Goal: Task Accomplishment & Management: Use online tool/utility

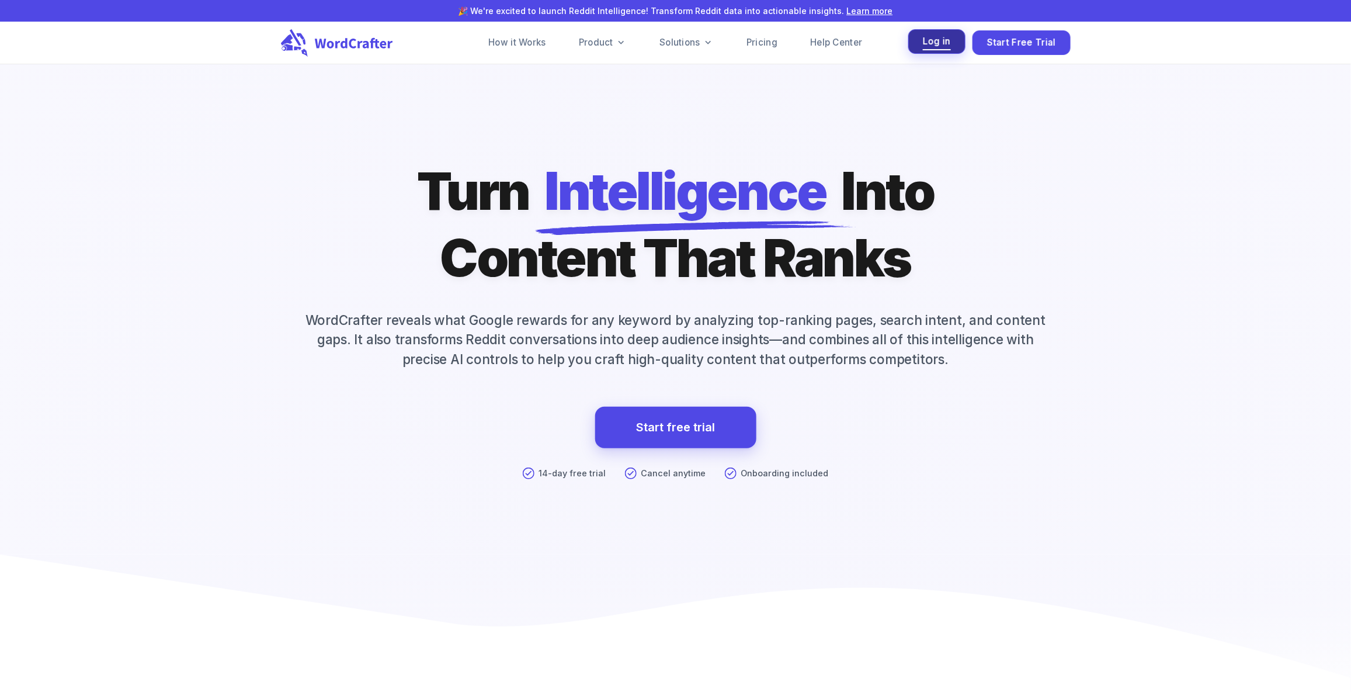
click at [956, 44] on button "Log in" at bounding box center [936, 41] width 57 height 25
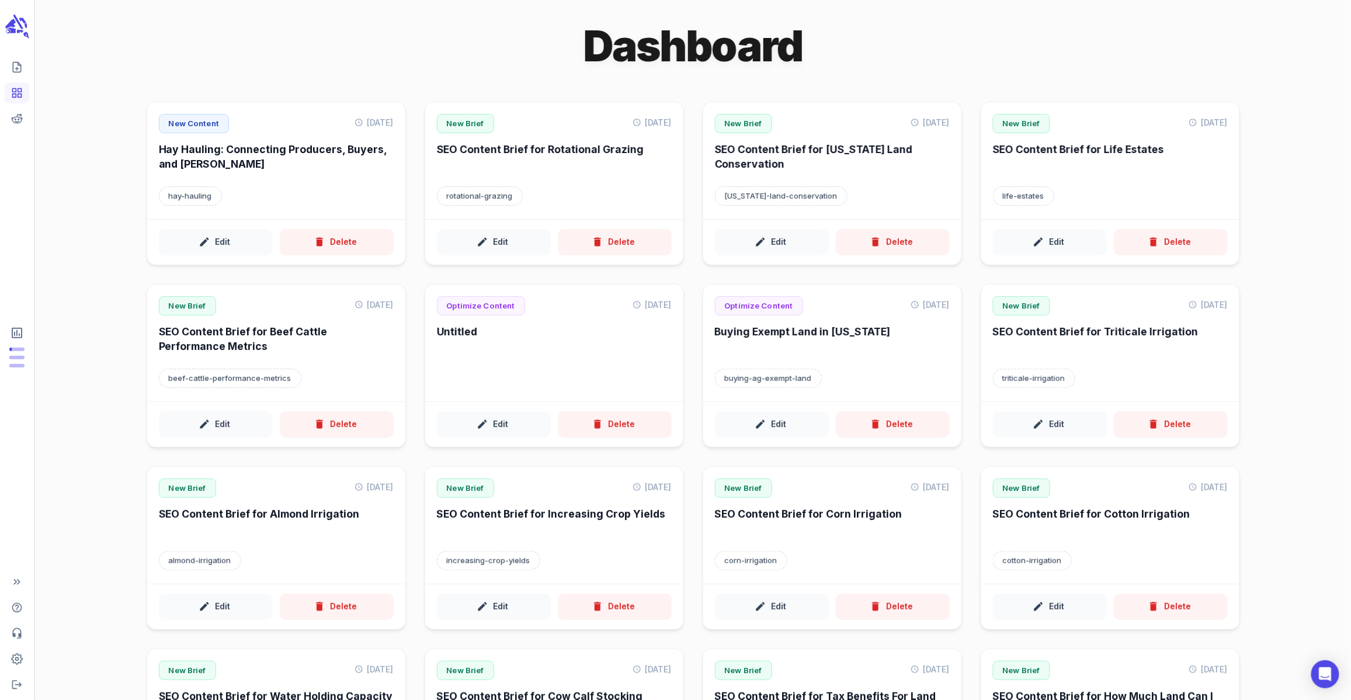
click at [125, 221] on div "Dashboard New Content [DATE] Hay Hauling: Connecting Producers, Buyers, and Hau…" at bounding box center [693, 516] width 1316 height 1032
click at [103, 213] on div "Dashboard New Content [DATE] Hay Hauling: Connecting Producers, Buyers, and Hau…" at bounding box center [693, 516] width 1316 height 1032
click at [18, 63] on icon "Create new content" at bounding box center [17, 68] width 8 height 10
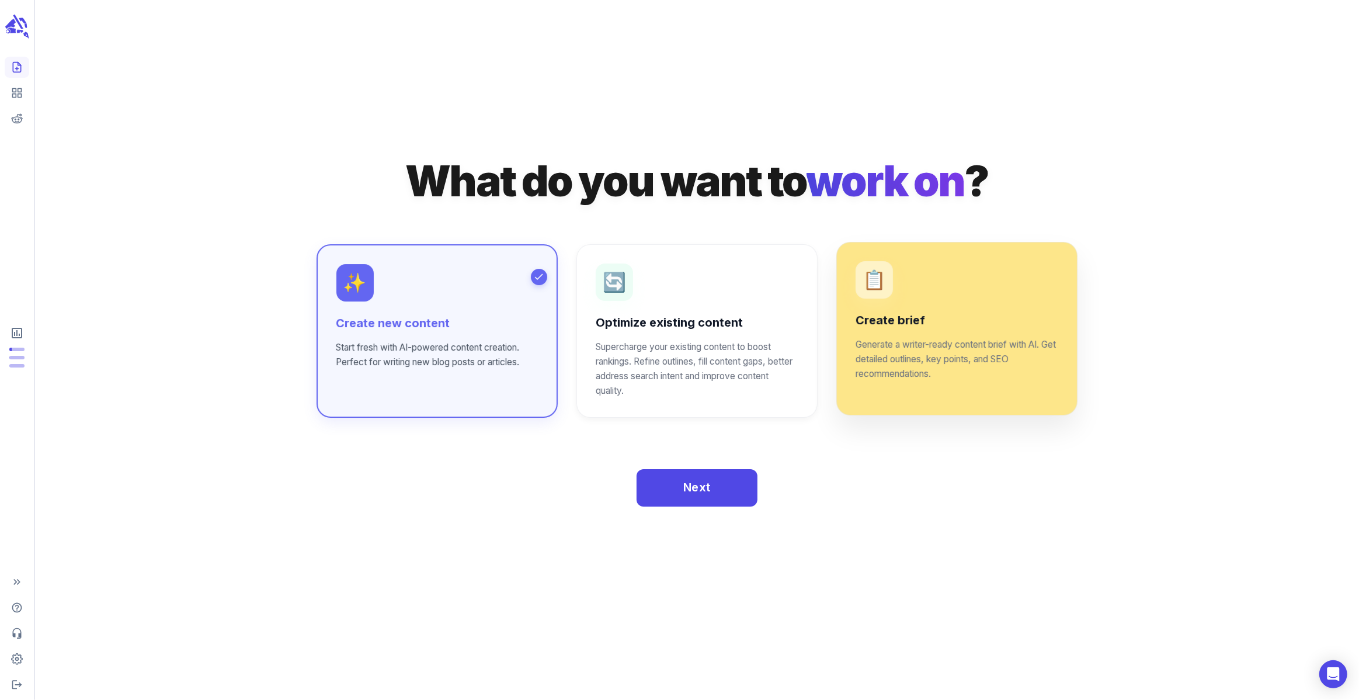
click at [945, 345] on p "Generate a writer-ready content brief with AI. Get detailed outlines, key point…" at bounding box center [957, 360] width 203 height 44
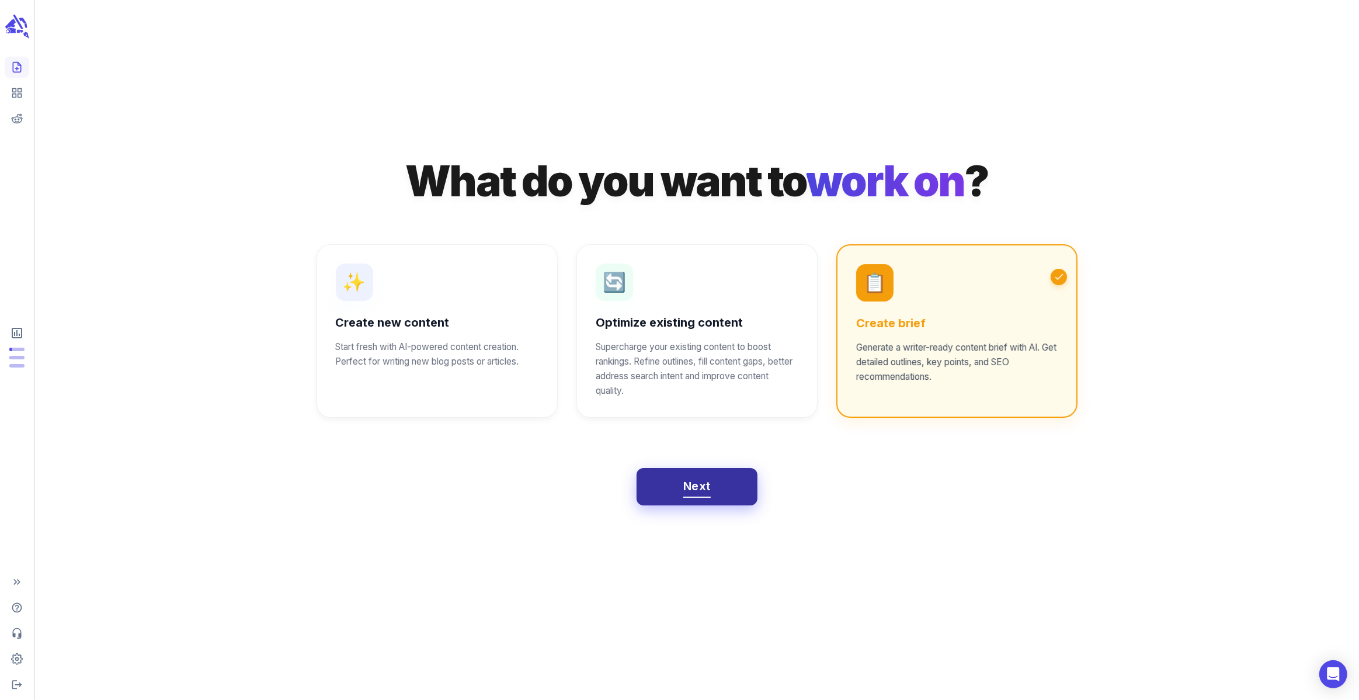
click at [713, 482] on button "Next" at bounding box center [697, 486] width 121 height 37
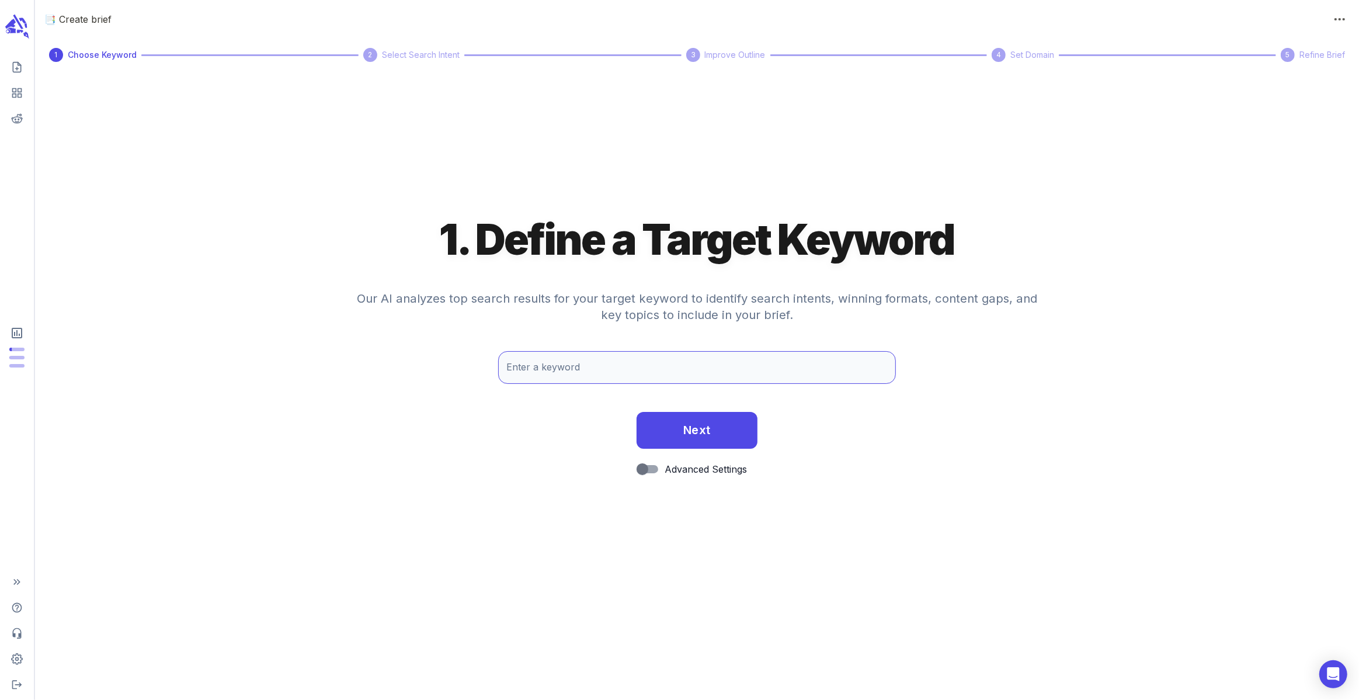
click at [656, 366] on input "Enter a keyword" at bounding box center [696, 367] width 397 height 33
type input "importance of EID tags"
click at [637, 412] on button "Next" at bounding box center [697, 430] width 121 height 37
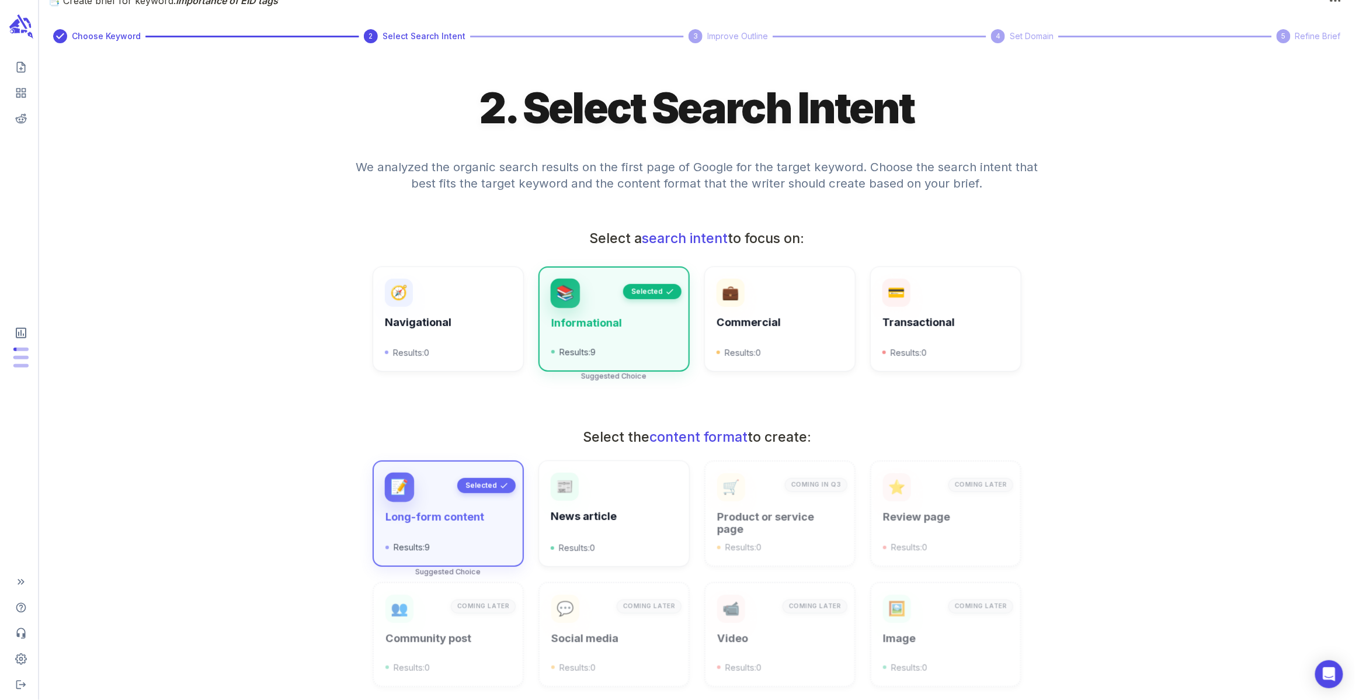
scroll to position [157, 0]
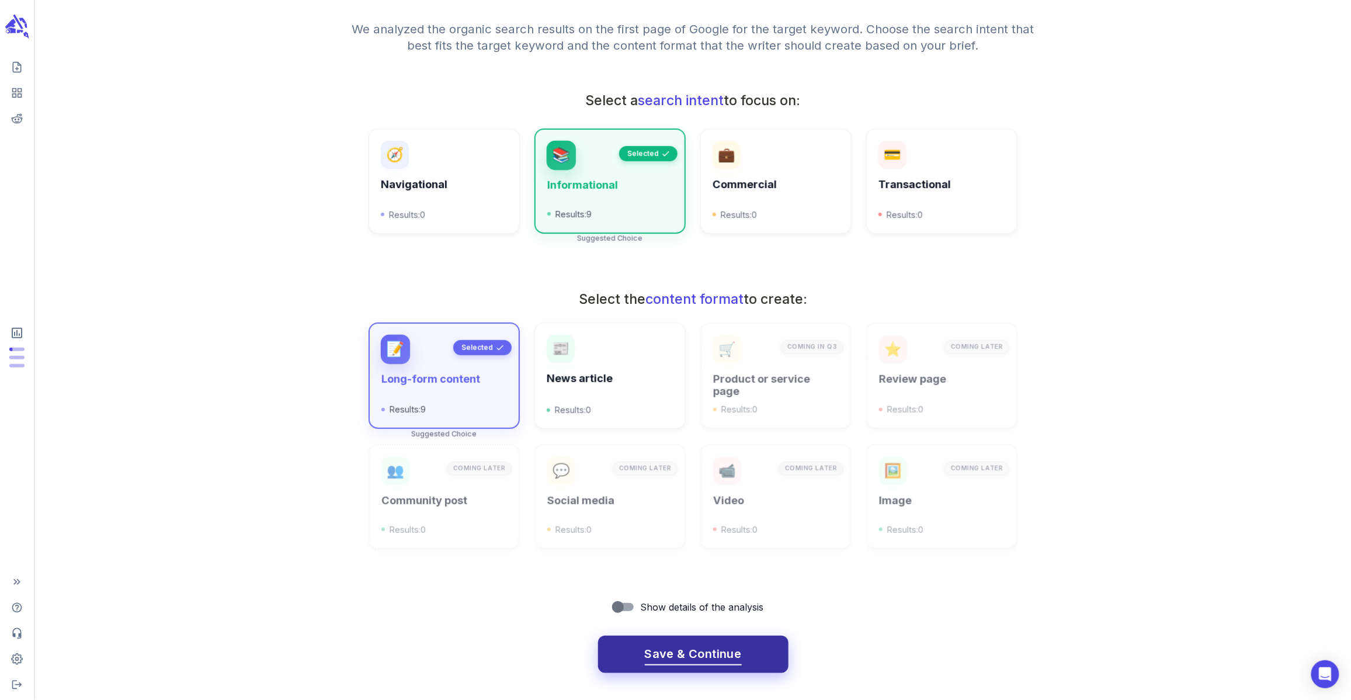
click at [715, 652] on span "Save & Continue" at bounding box center [693, 654] width 97 height 20
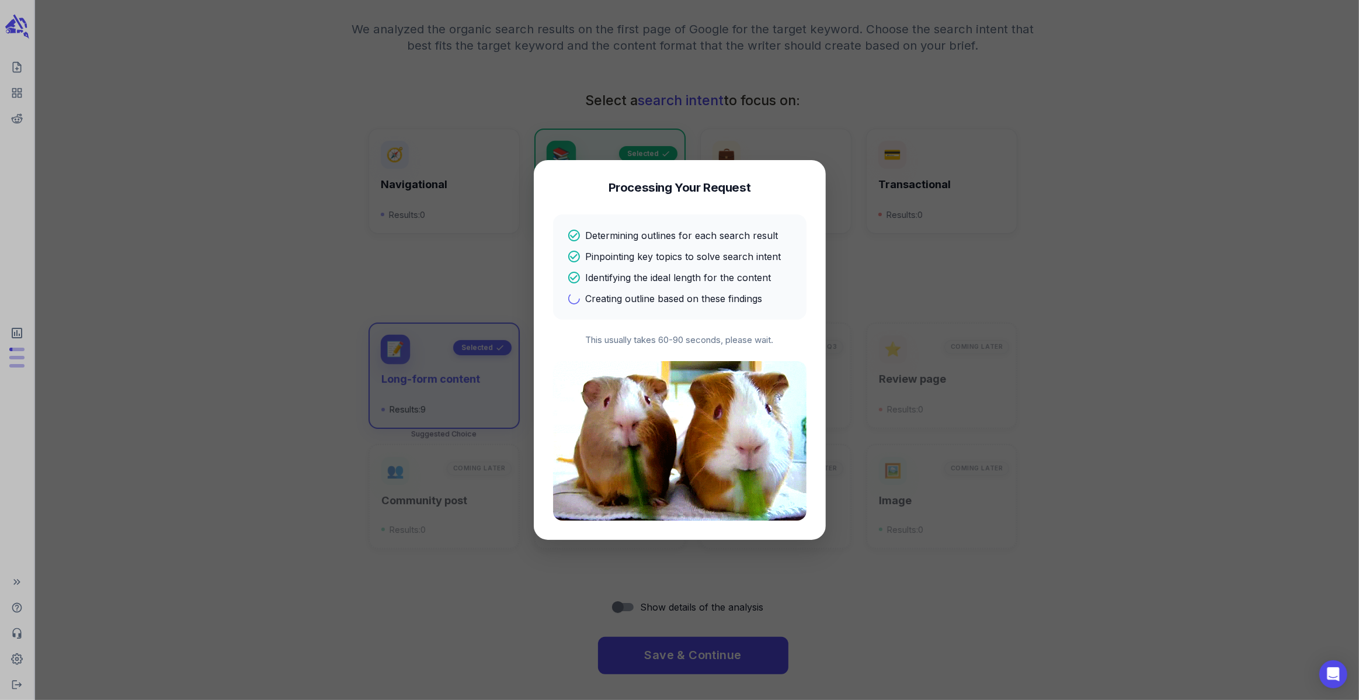
click at [705, 227] on div "Determining outlines for each search result Pinpointing key topics to solve sea…" at bounding box center [680, 266] width 254 height 105
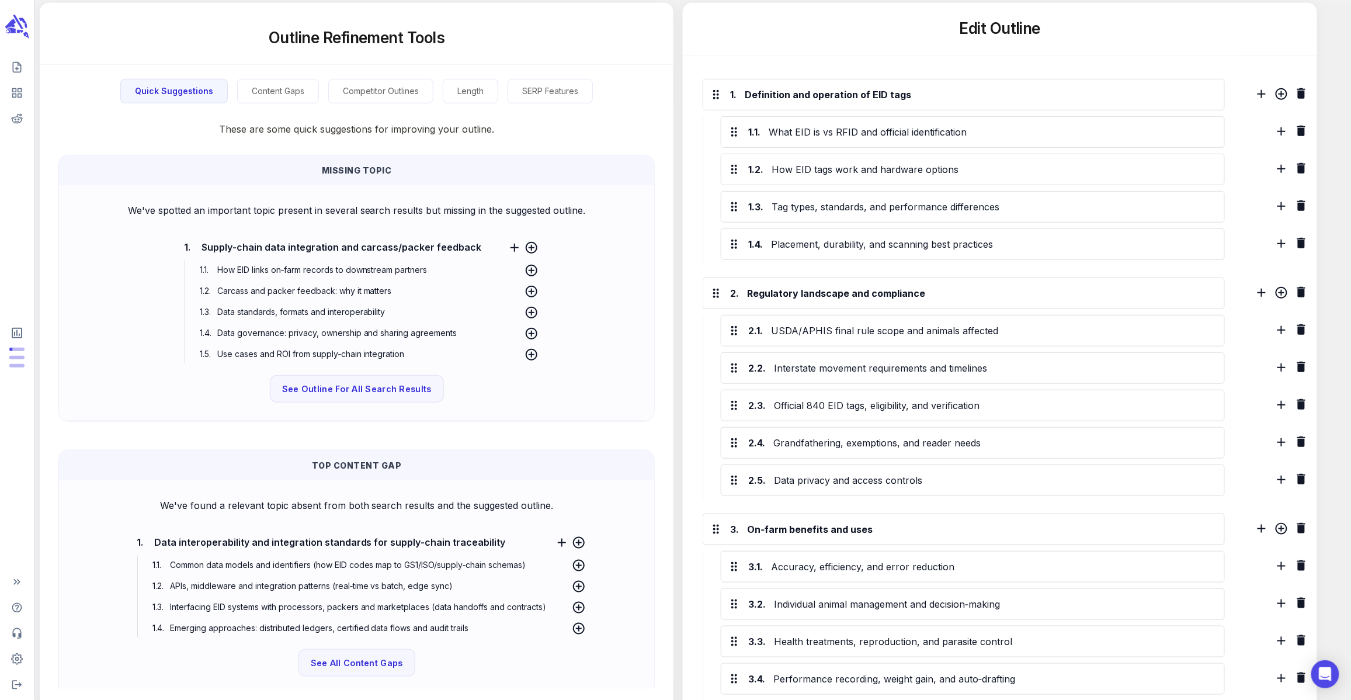
scroll to position [0, 0]
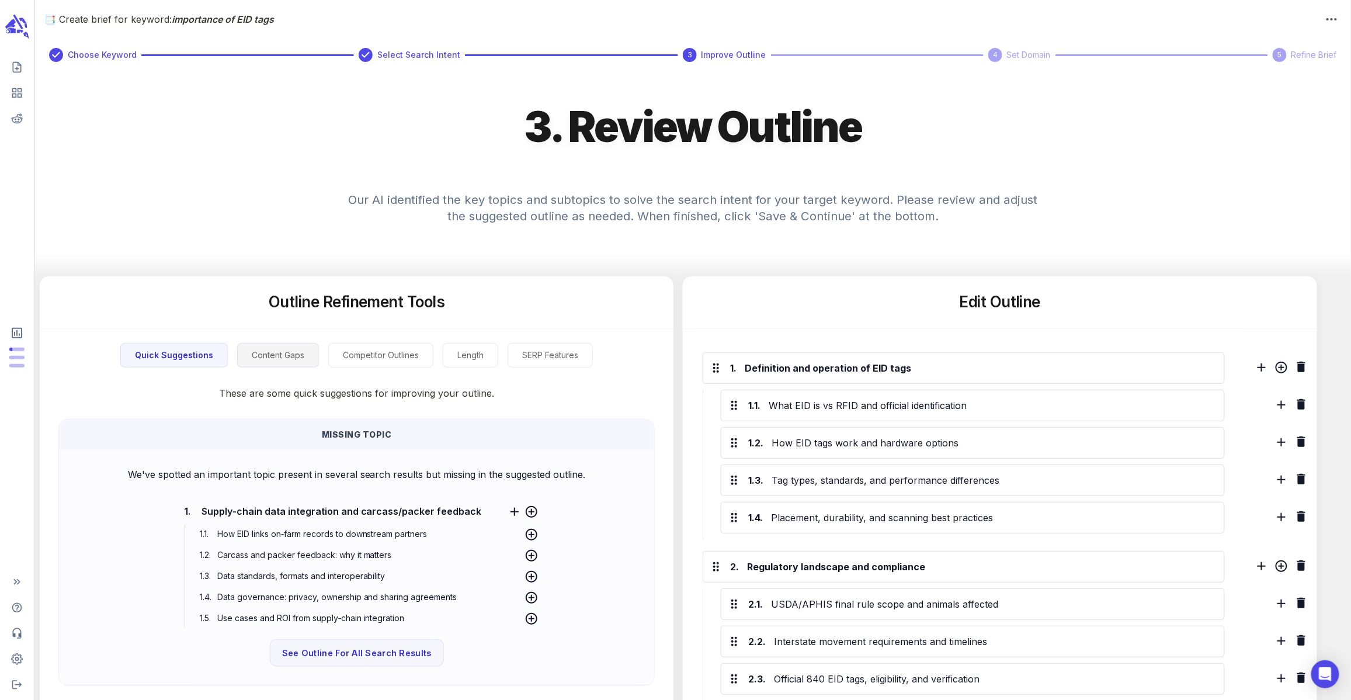
click at [283, 364] on button "Content Gaps" at bounding box center [278, 355] width 82 height 25
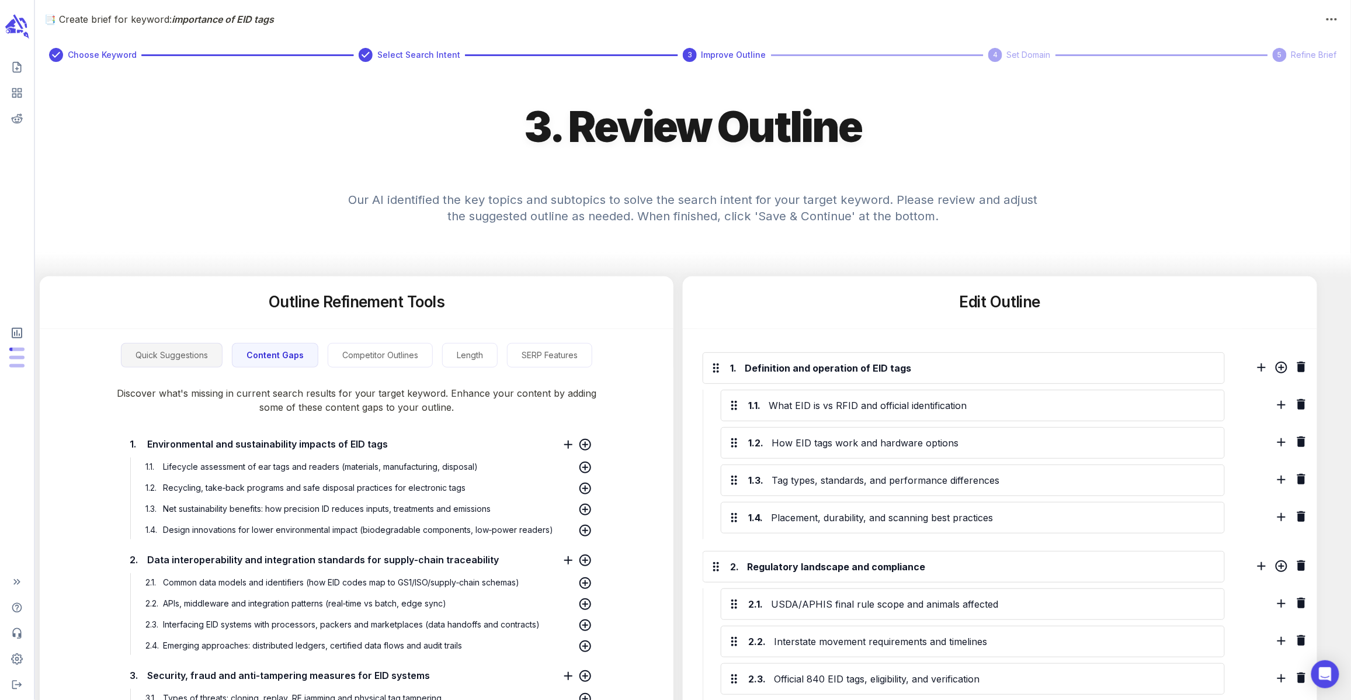
click at [177, 360] on button "Quick Suggestions" at bounding box center [172, 355] width 102 height 25
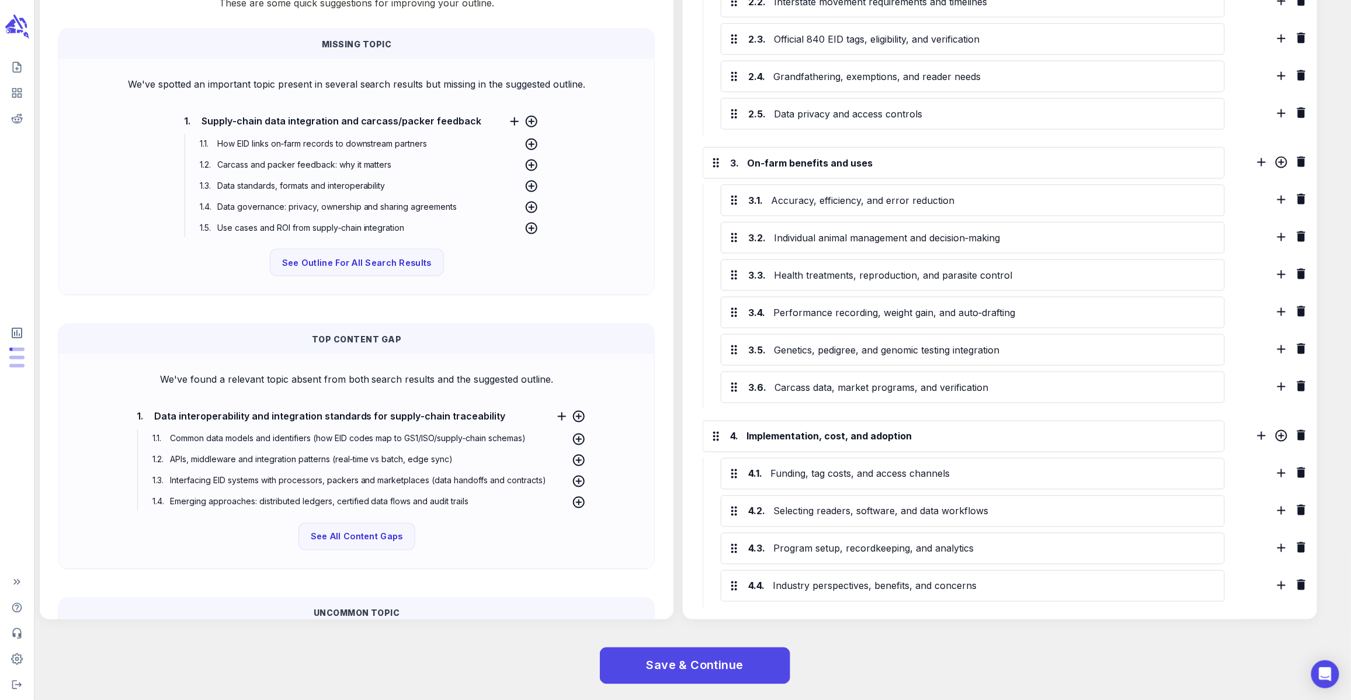
scroll to position [58, 0]
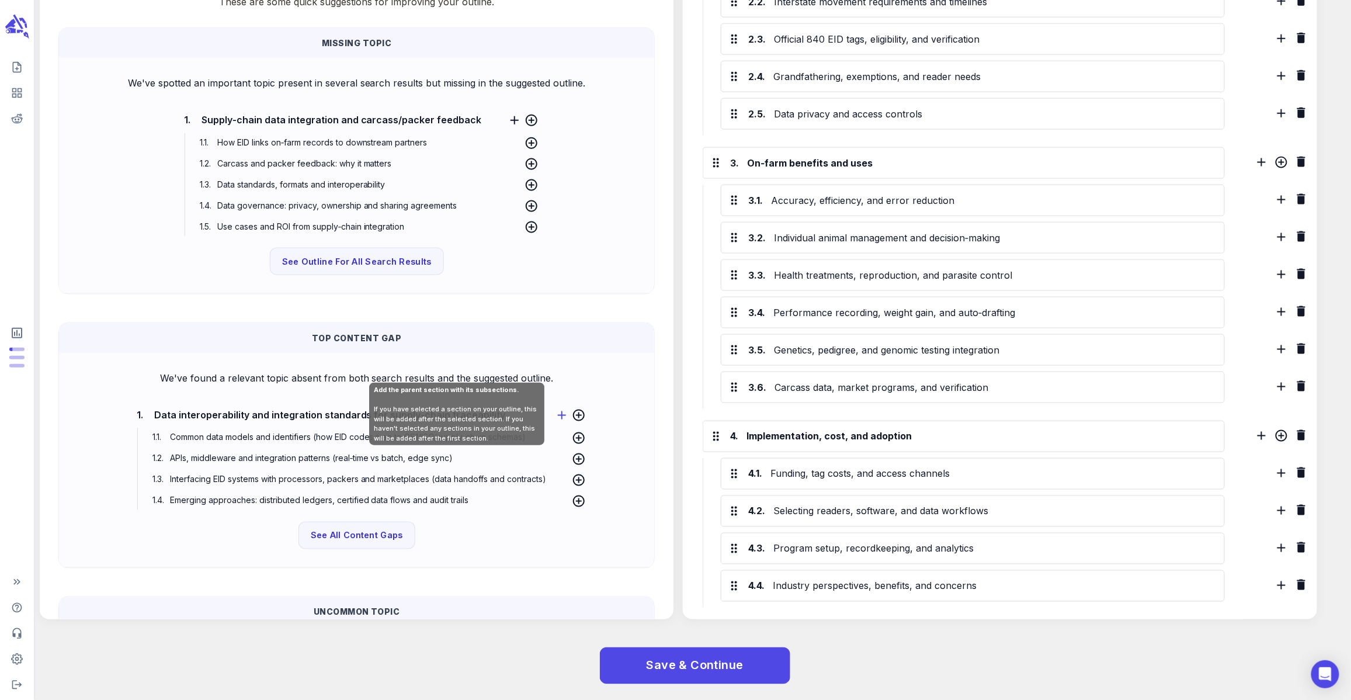
click at [561, 408] on icon at bounding box center [562, 415] width 14 height 14
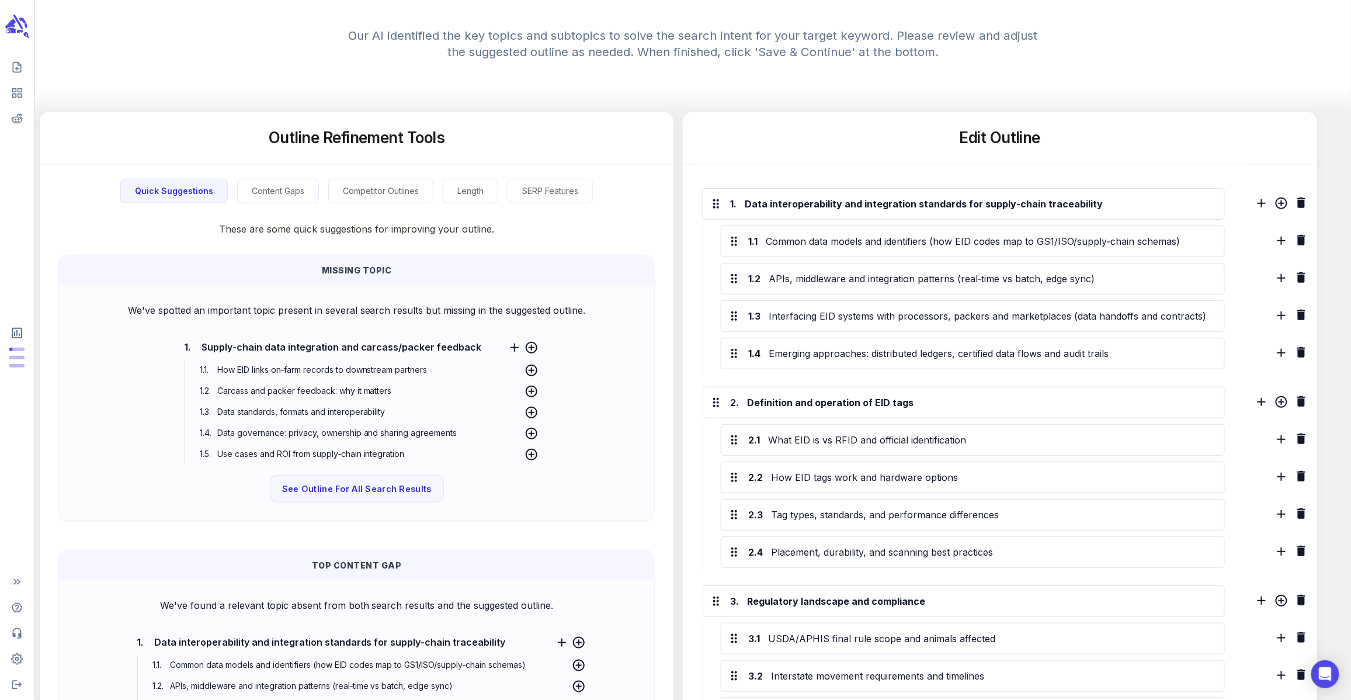
scroll to position [166, 0]
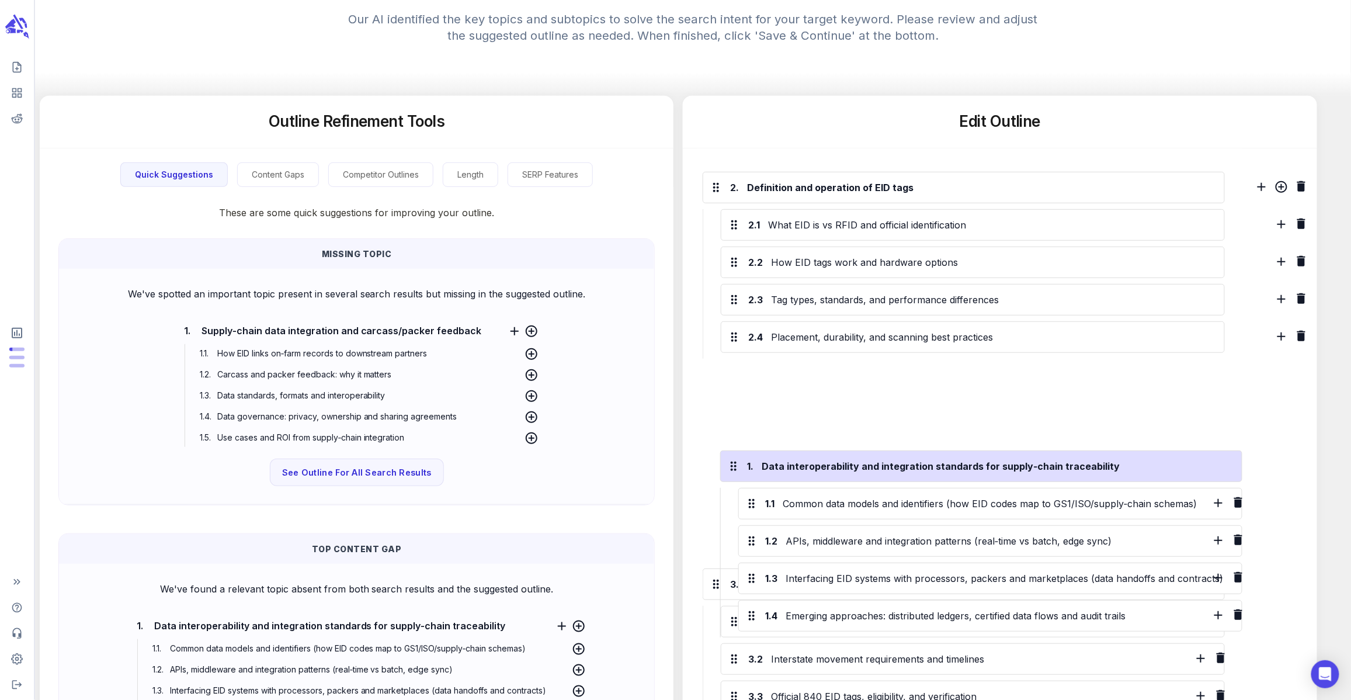
drag, startPoint x: 718, startPoint y: 202, endPoint x: 735, endPoint y: 472, distance: 270.4
click at [735, 472] on div "1. Data interoperability and integration standards for supply‑chain traceabilit…" at bounding box center [970, 712] width 546 height 1128
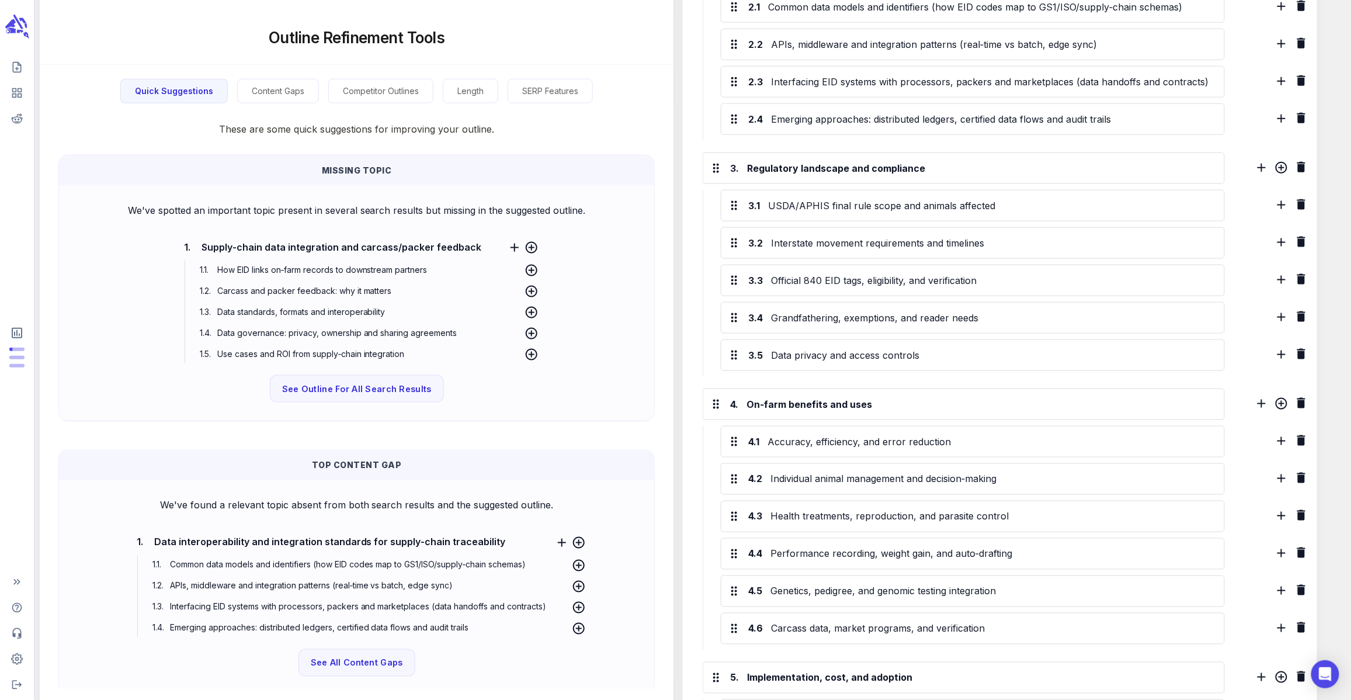
scroll to position [560, 0]
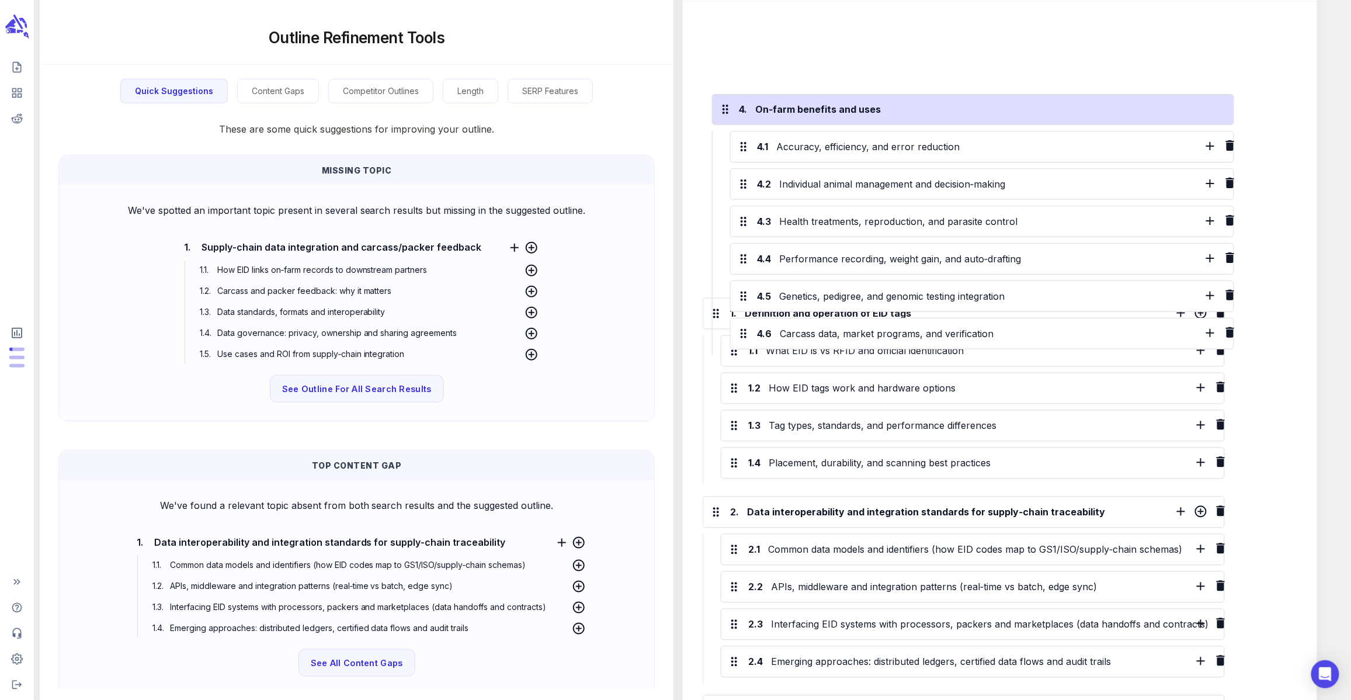
drag, startPoint x: 723, startPoint y: 441, endPoint x: 732, endPoint y: 102, distance: 338.9
click at [732, 102] on div "1. Definition and operation of EID tags 1.1 What EID is vs RFID and official id…" at bounding box center [970, 566] width 546 height 1128
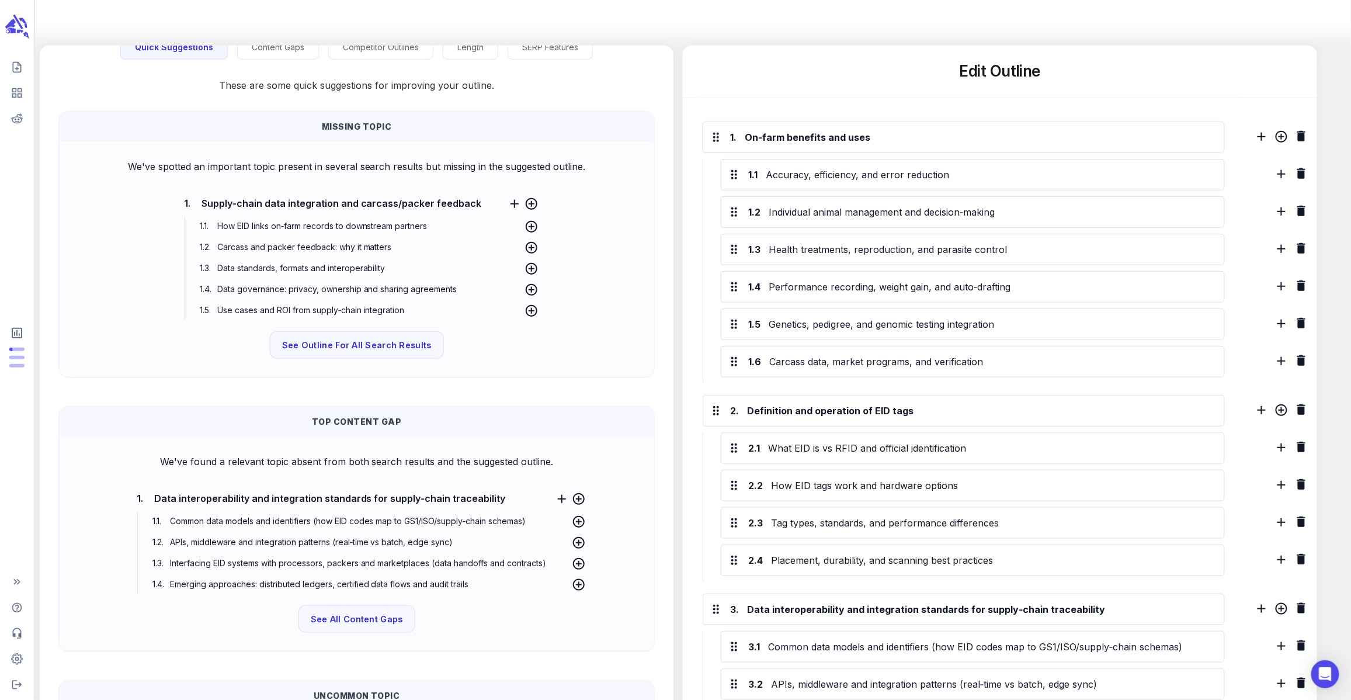
scroll to position [223, 0]
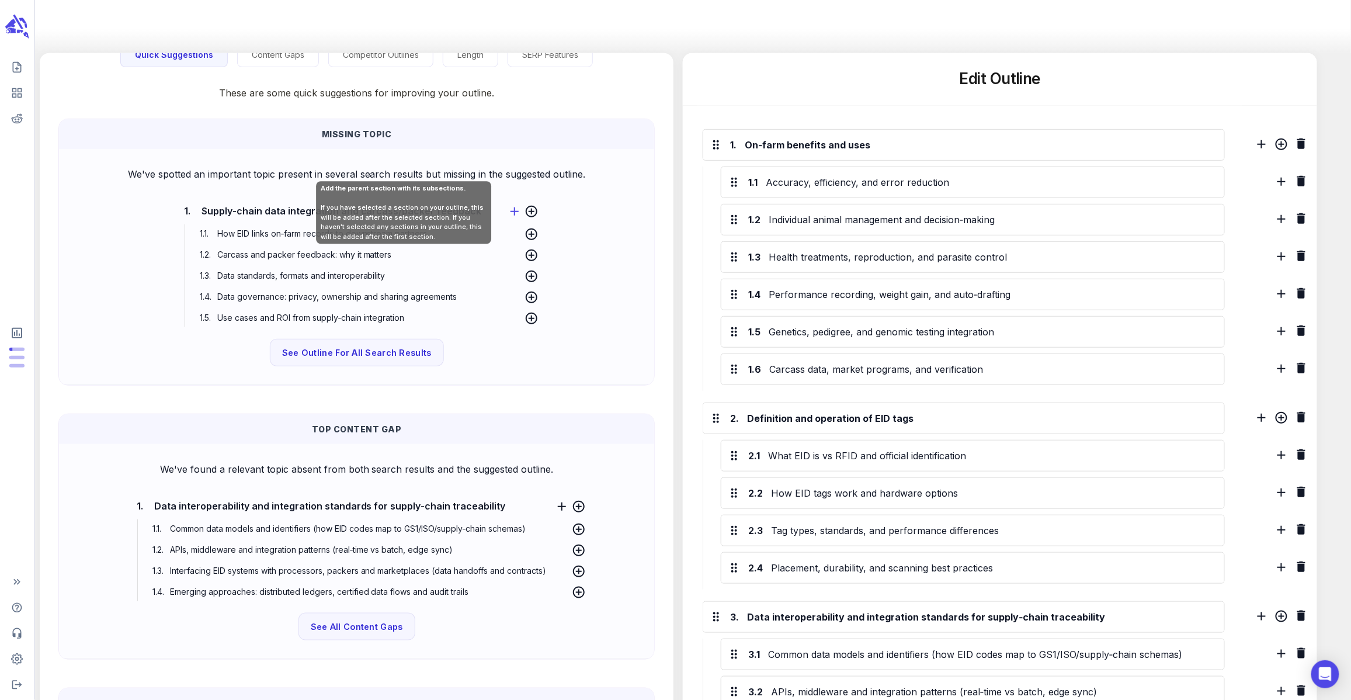
click at [508, 209] on icon at bounding box center [515, 211] width 14 height 14
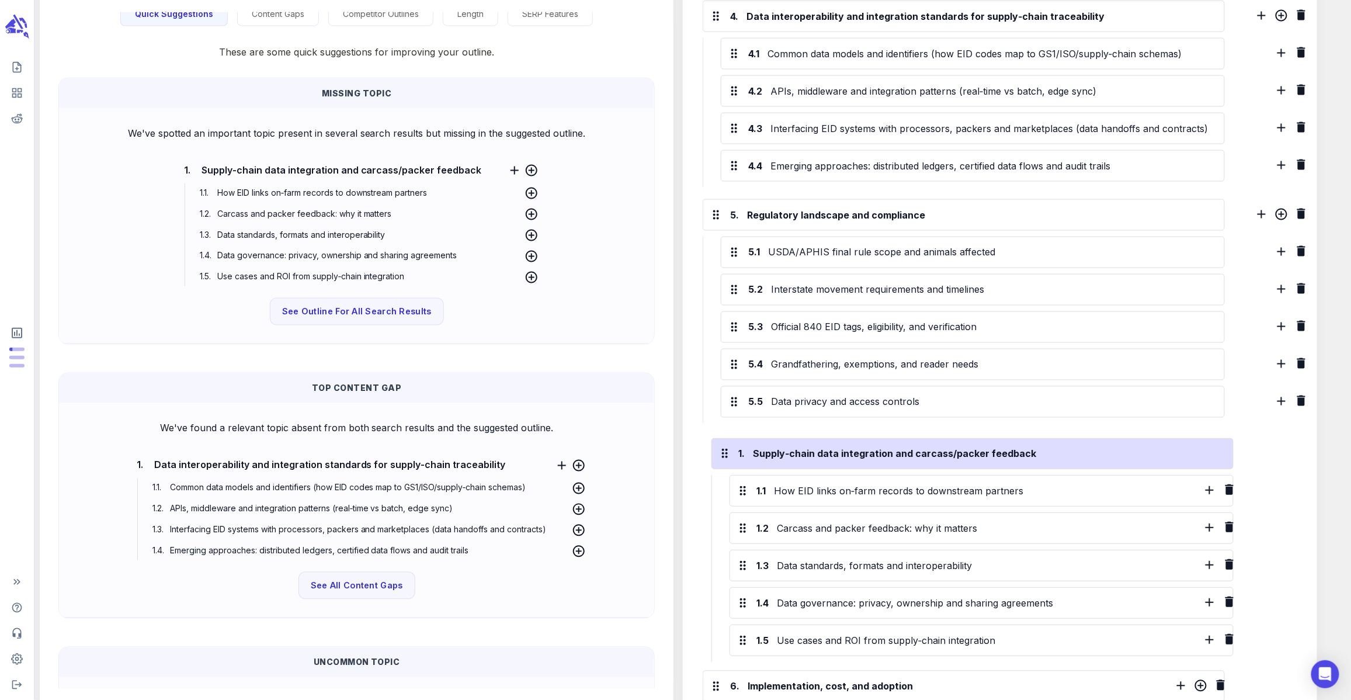
scroll to position [826, 0]
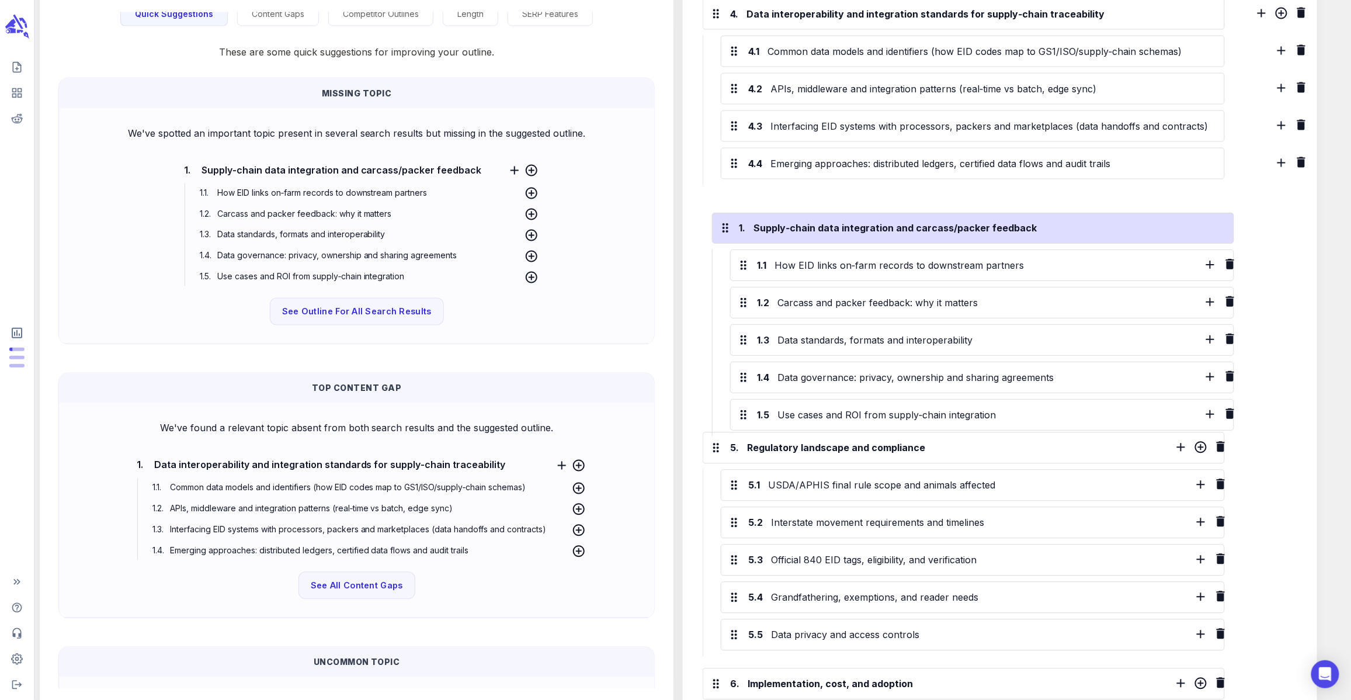
drag, startPoint x: 718, startPoint y: 148, endPoint x: 726, endPoint y: 236, distance: 88.0
click at [726, 236] on div "1. Supply‑chain data integration and carcass/packer feedback 1.1 How EID links …" at bounding box center [970, 185] width 546 height 1364
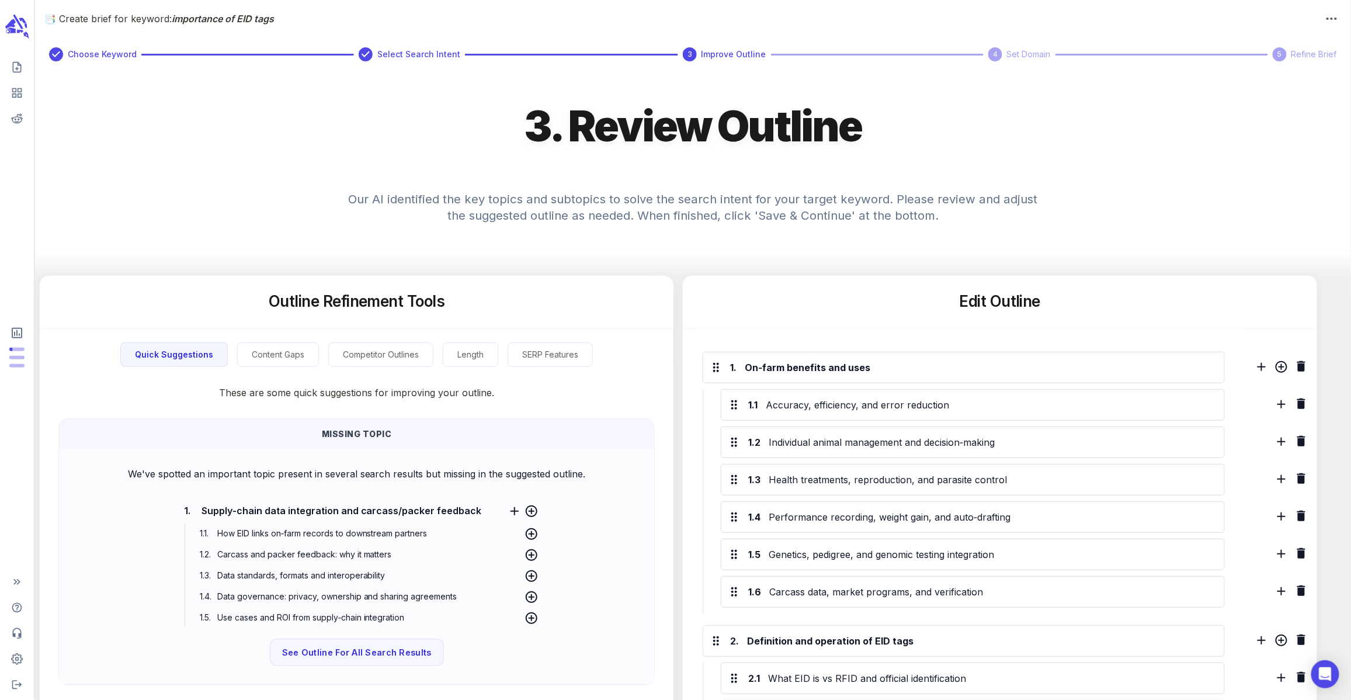
scroll to position [1073, 0]
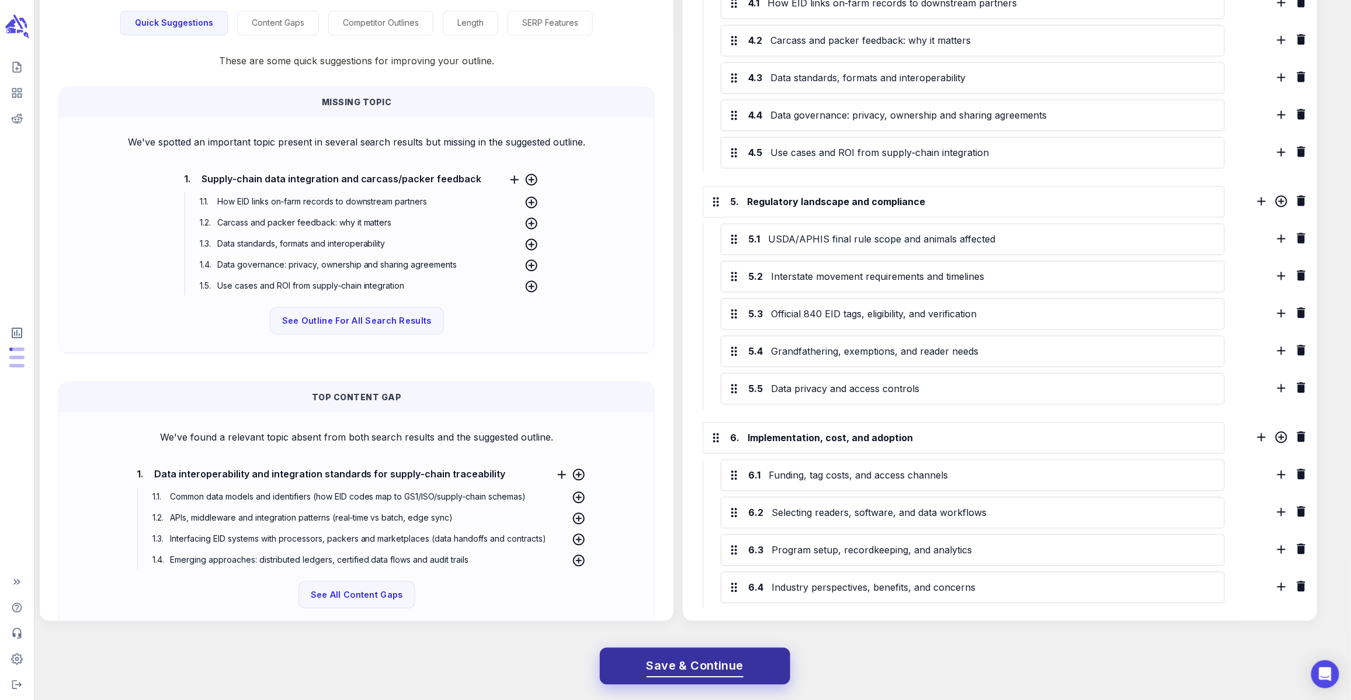
click at [692, 659] on span "Save & Continue" at bounding box center [695, 665] width 97 height 20
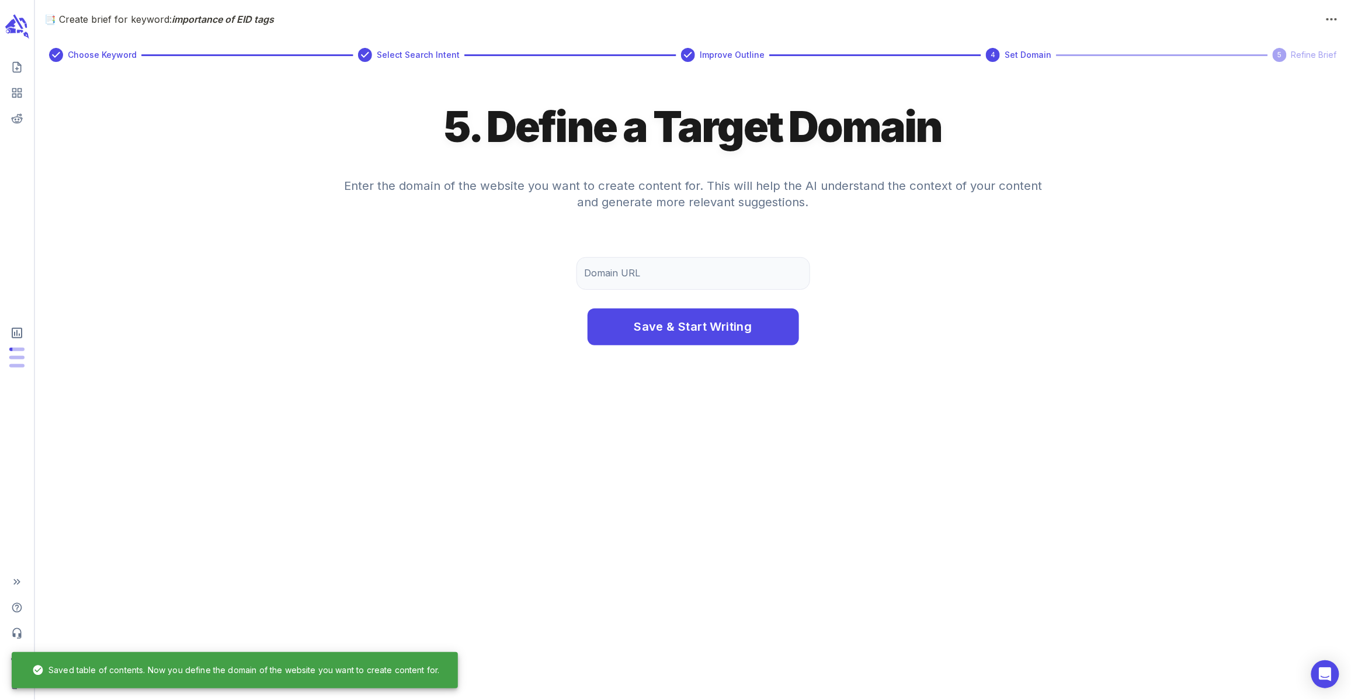
scroll to position [0, 0]
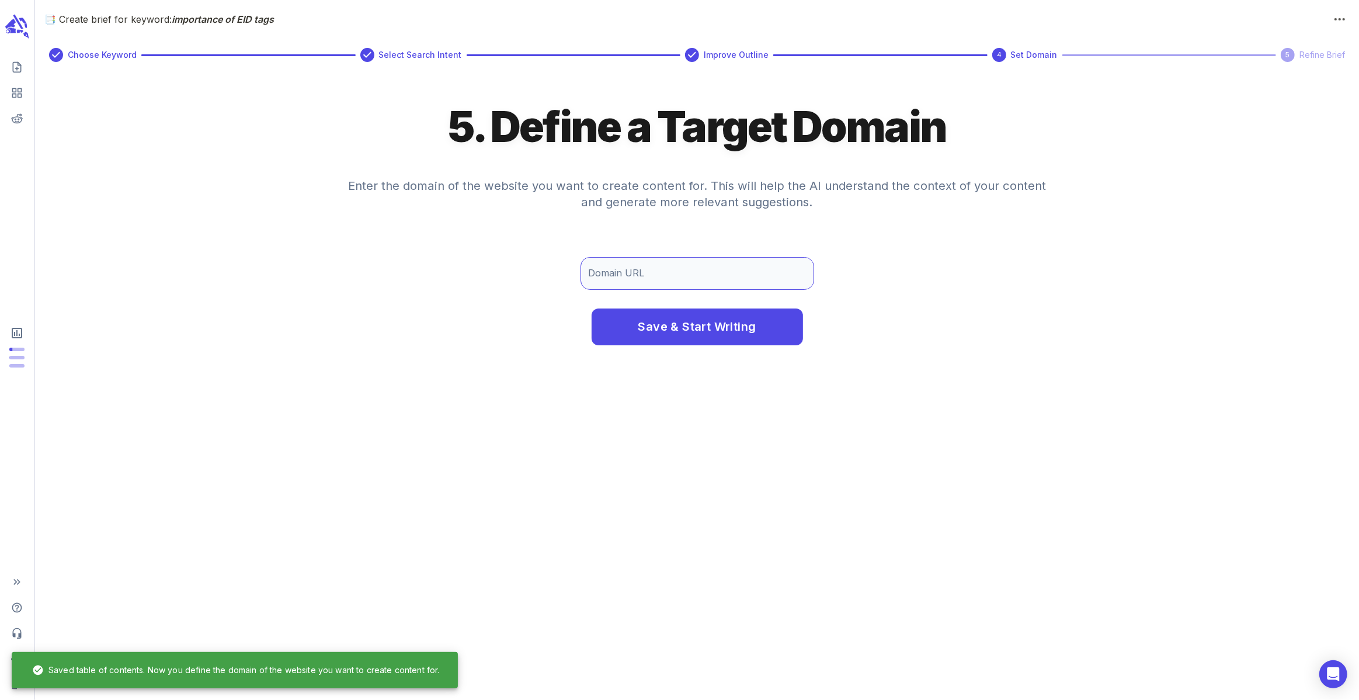
click at [634, 268] on input "Domain URL" at bounding box center [698, 273] width 234 height 33
type input "[DOMAIN_NAME]"
click at [592, 308] on button "Save & Start Writing" at bounding box center [697, 326] width 211 height 37
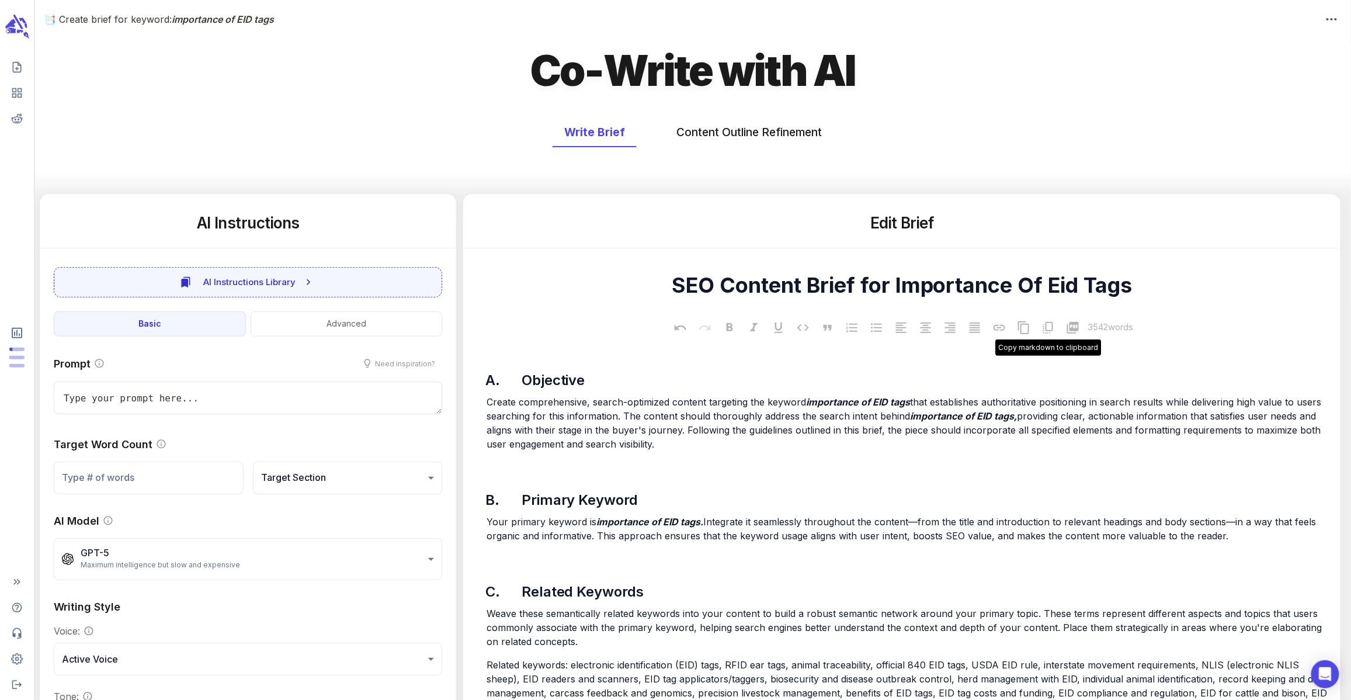
click at [1041, 327] on icon at bounding box center [1048, 328] width 14 height 14
click at [1025, 331] on icon at bounding box center [1024, 328] width 14 height 14
type textarea "x"
